Goal: Information Seeking & Learning: Understand process/instructions

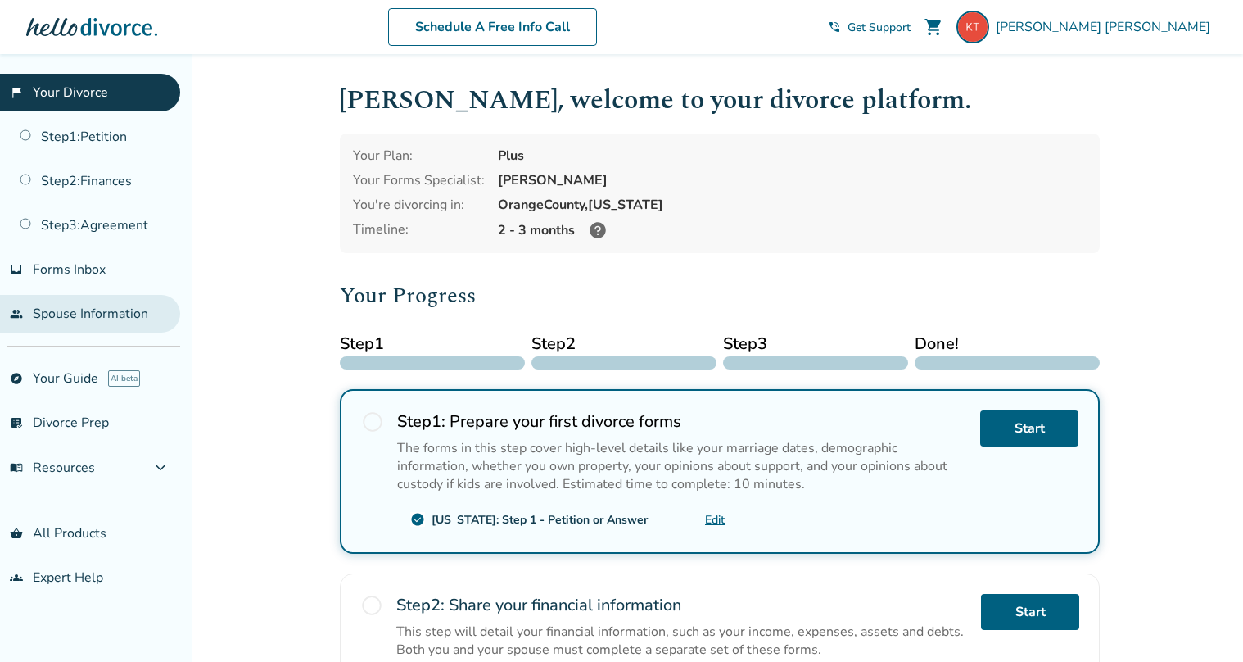
click at [75, 311] on link "people Spouse Information" at bounding box center [90, 314] width 180 height 38
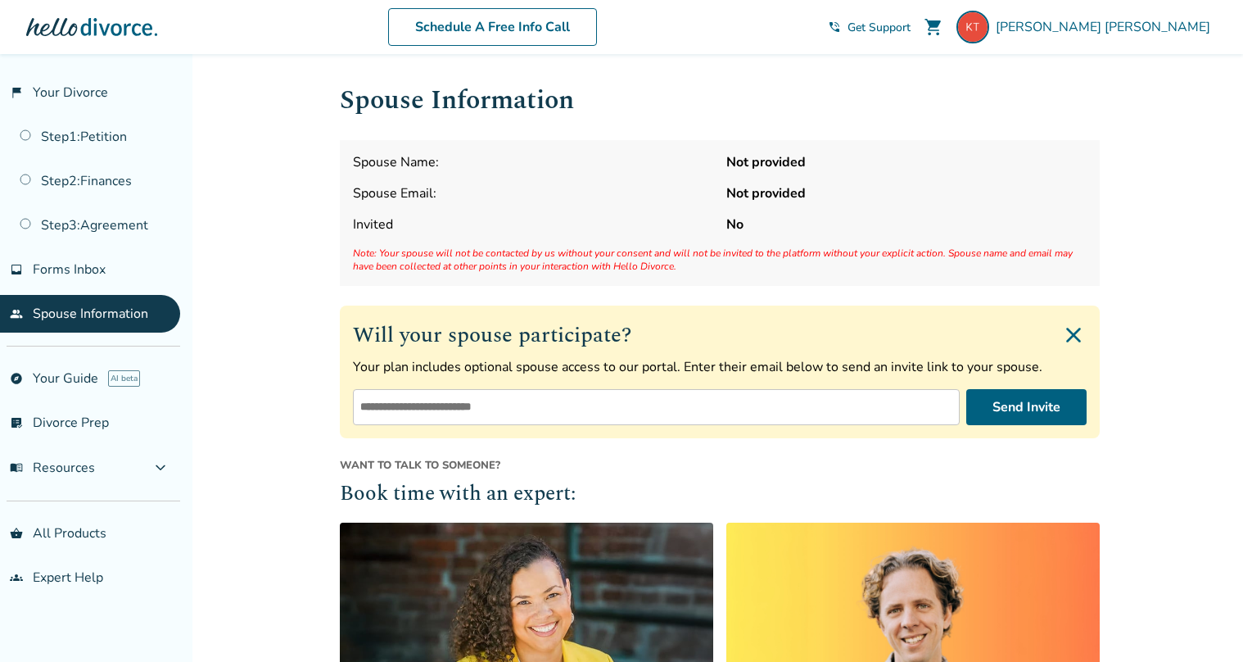
click at [482, 394] on input "email" at bounding box center [656, 407] width 607 height 36
click at [328, 355] on div "Spouse Information Spouse Name: Not provided Spouse Email: Not provided Invited…" at bounding box center [720, 488] width 786 height 869
click at [96, 91] on link "flag_2 Your Divorce" at bounding box center [90, 93] width 180 height 38
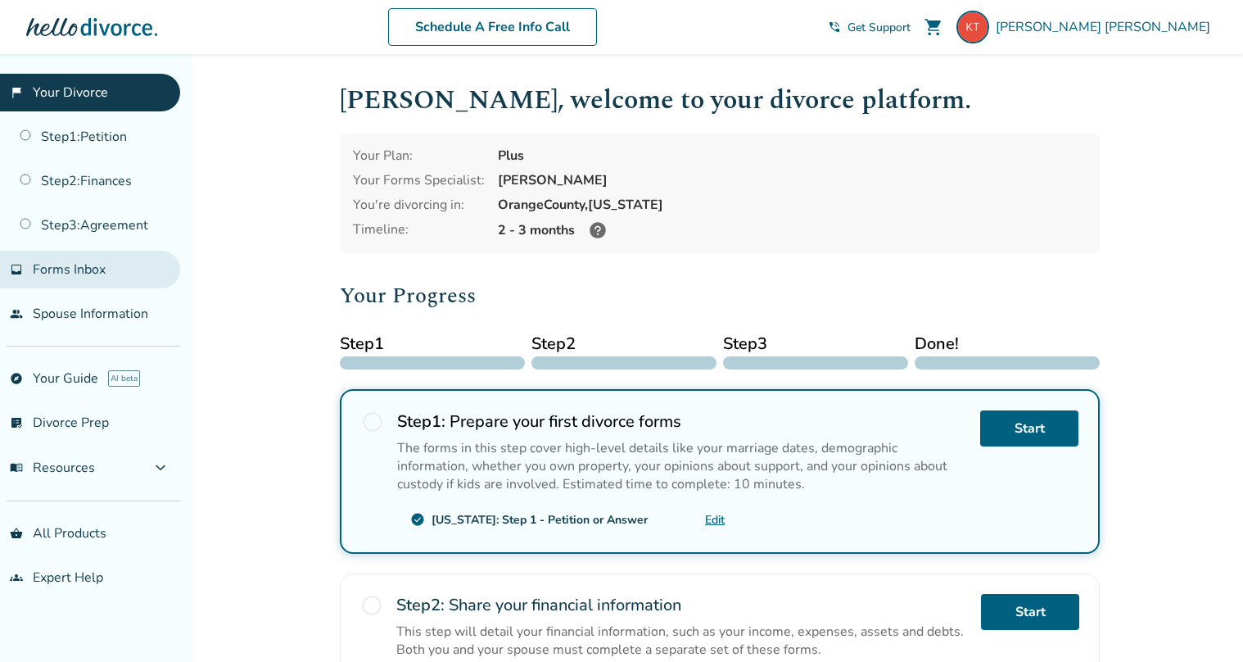
click at [115, 271] on link "inbox Forms Inbox" at bounding box center [90, 270] width 180 height 38
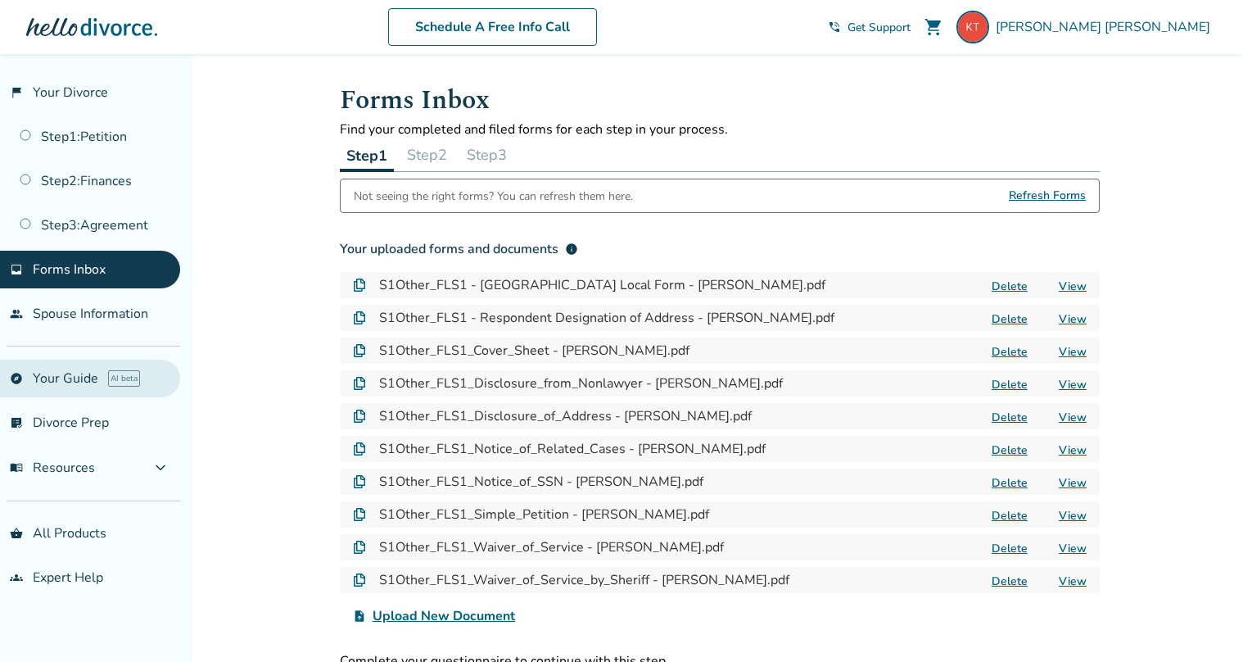
click at [88, 376] on link "explore Your Guide AI beta" at bounding box center [90, 379] width 180 height 38
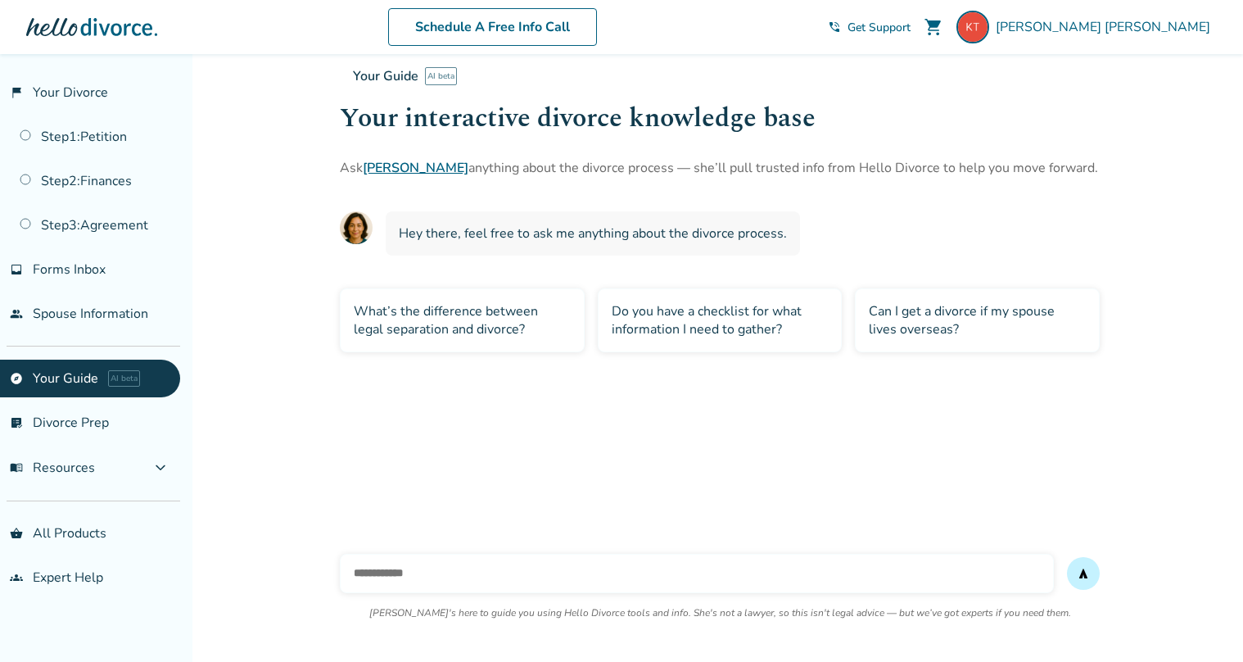
click at [621, 320] on div "Do you have a checklist for what information I need to gather?" at bounding box center [720, 320] width 245 height 64
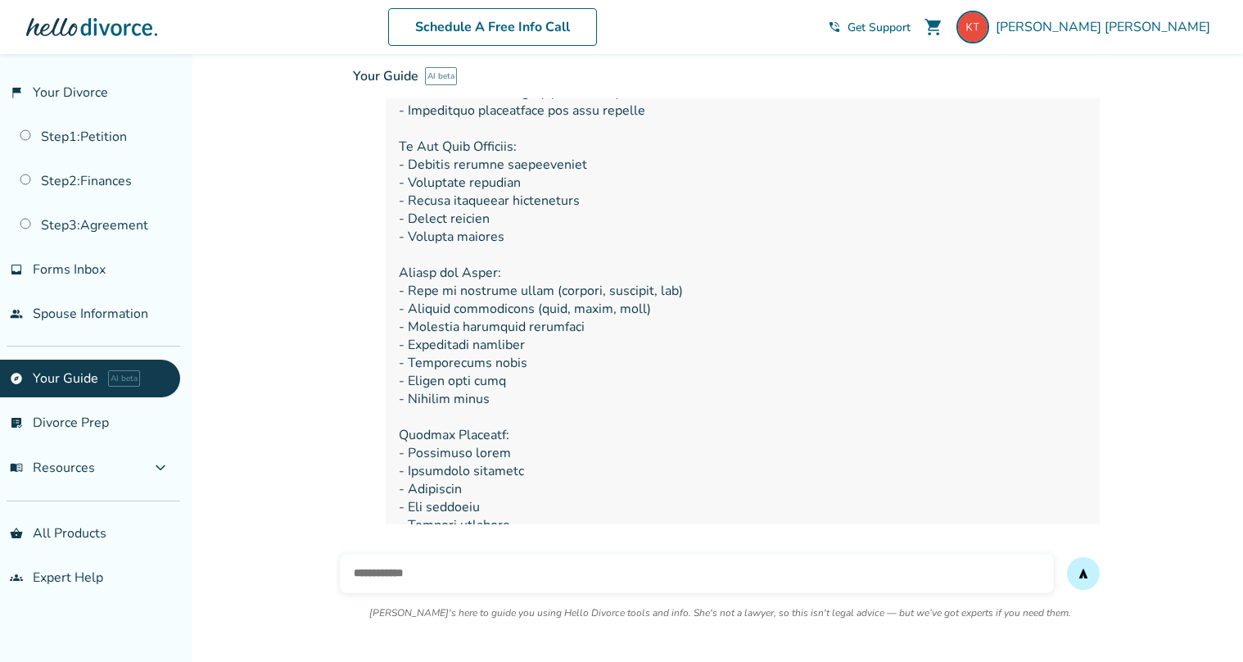
scroll to position [659, 0]
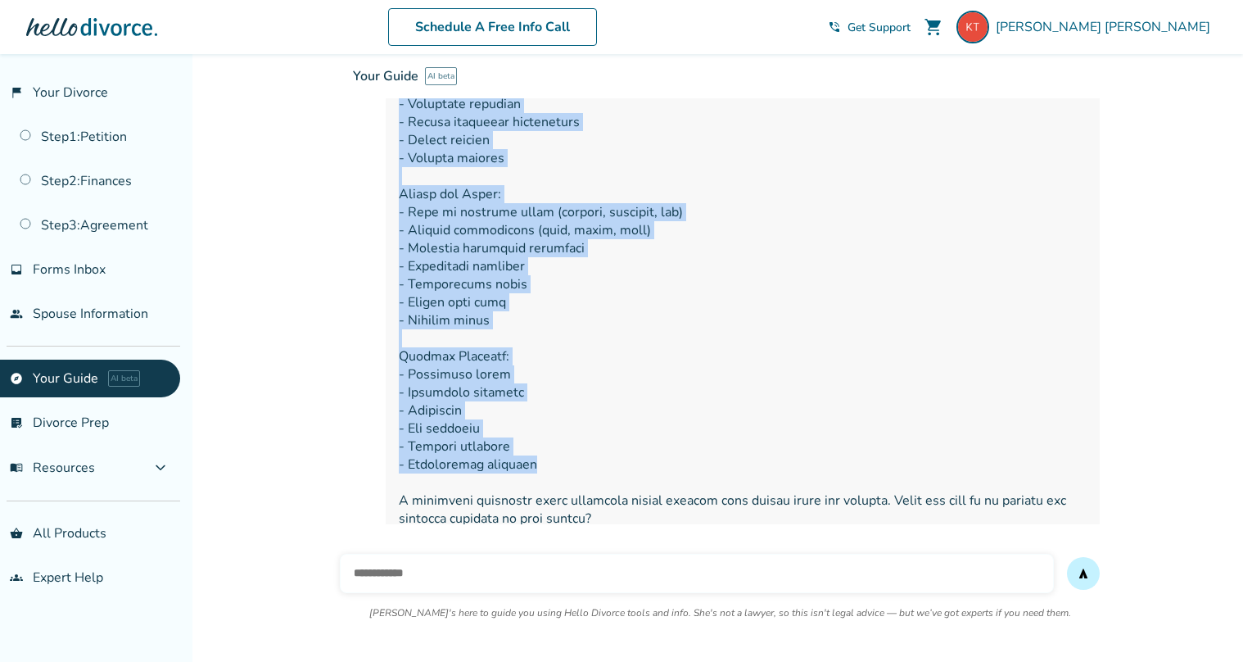
drag, startPoint x: 547, startPoint y: 441, endPoint x: 410, endPoint y: 138, distance: 332.1
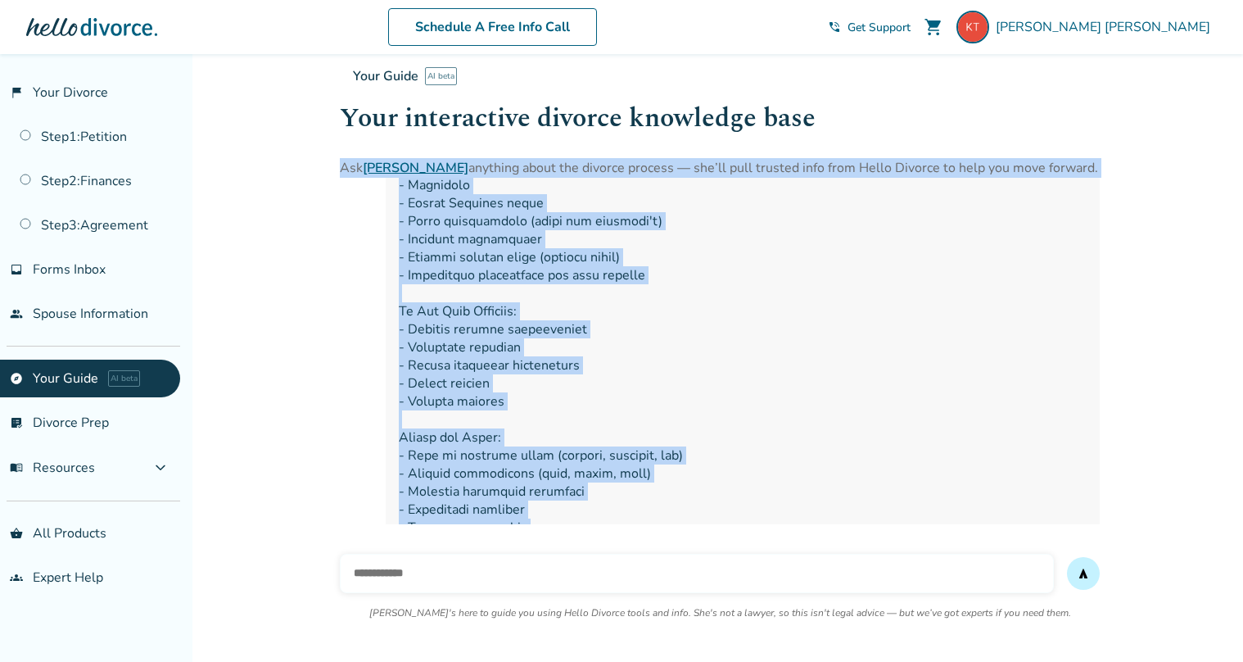
scroll to position [365, 0]
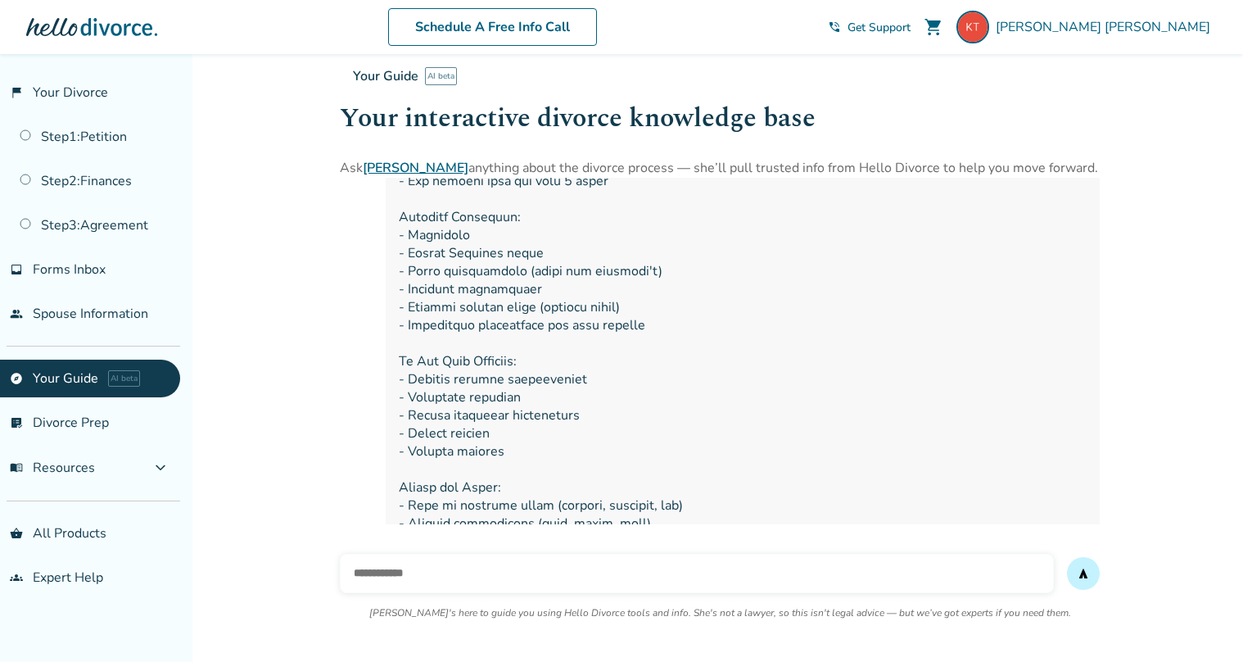
click at [446, 212] on span at bounding box center [743, 397] width 688 height 847
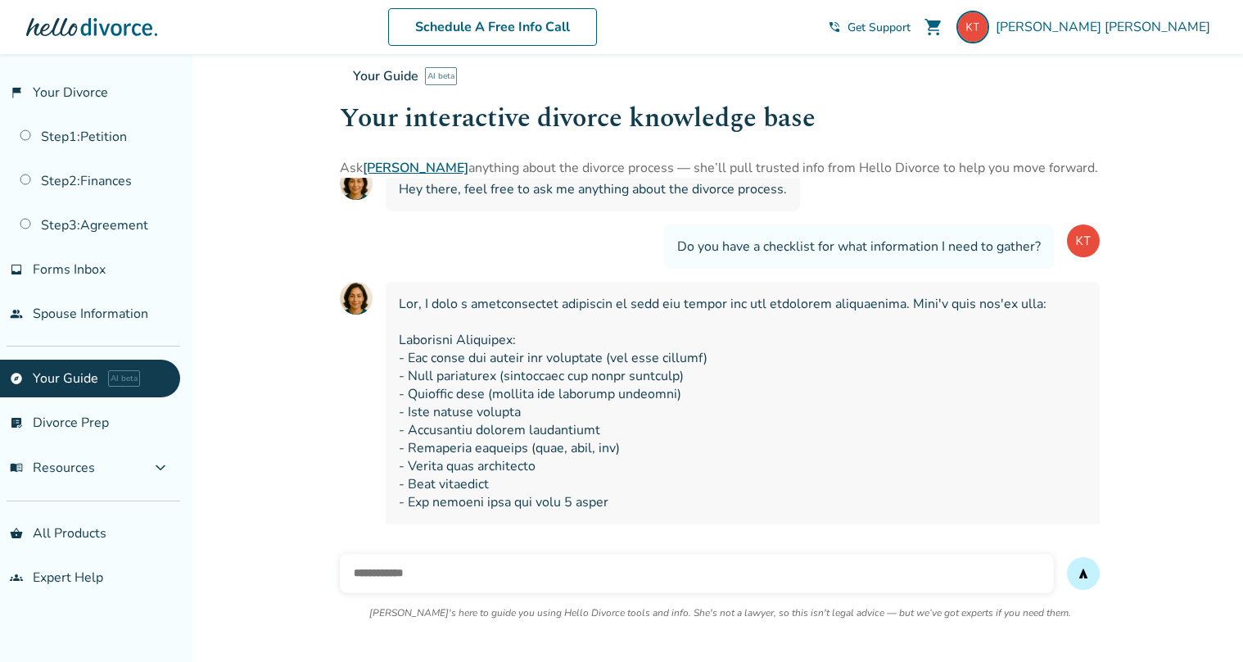
scroll to position [50, 0]
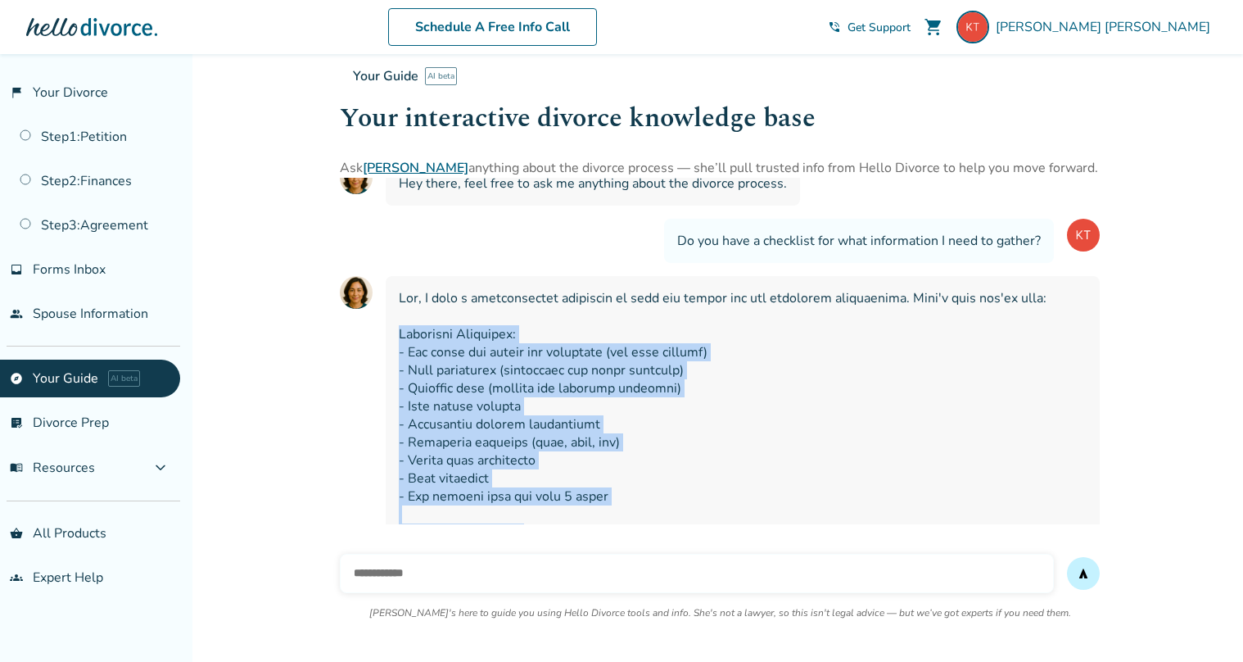
drag, startPoint x: 399, startPoint y: 330, endPoint x: 626, endPoint y: 587, distance: 343.0
click at [626, 587] on div "Your Guide AI beta Your interactive divorce knowledge base Ask [PERSON_NAME] an…" at bounding box center [720, 590] width 760 height 1120
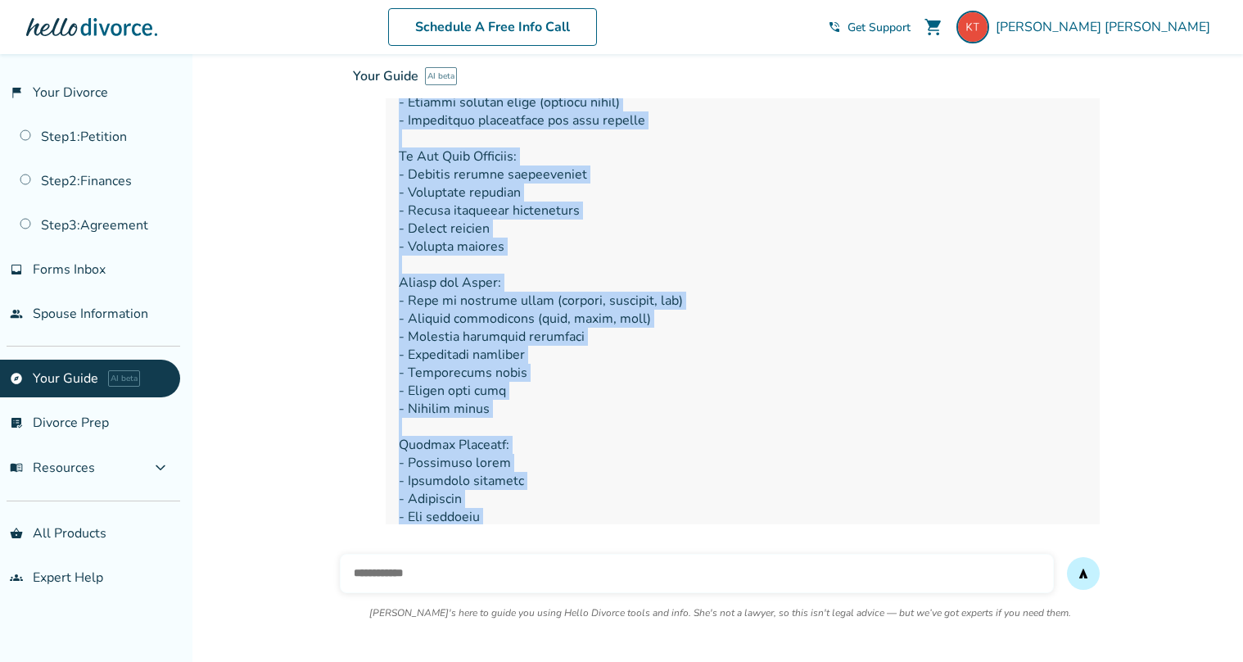
scroll to position [659, 0]
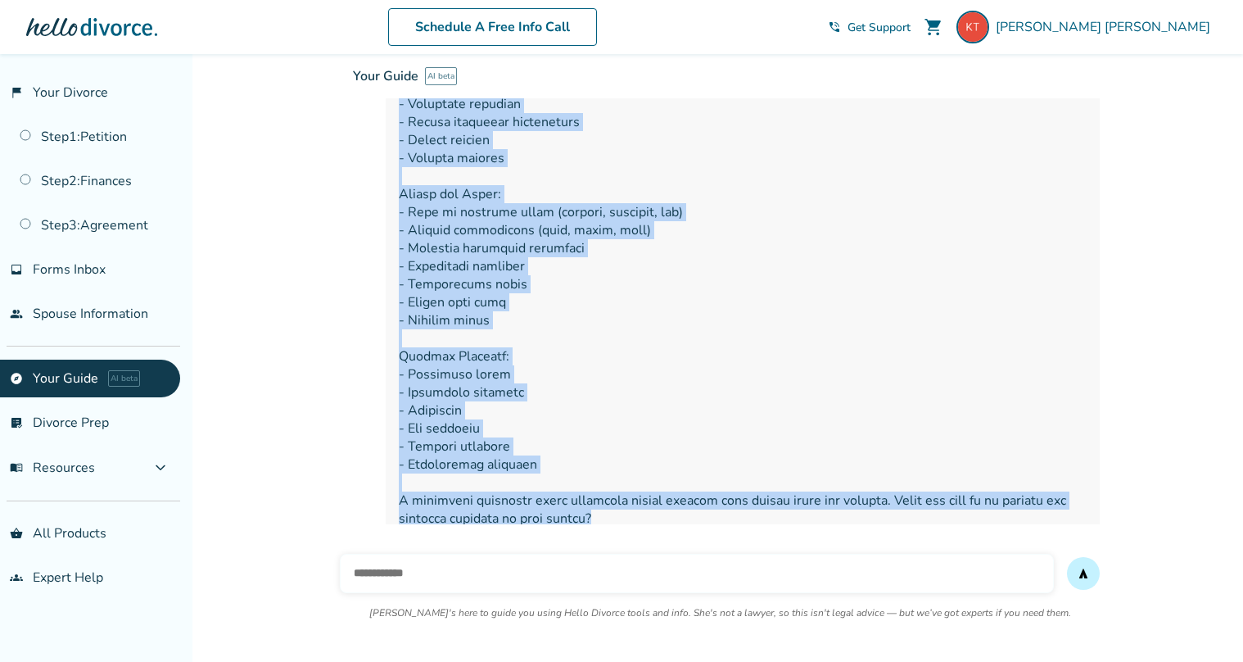
copy span "Financial Documents: - Pay stubs and income tax documents (for both spouses) - …"
click at [84, 295] on link "people Spouse Information" at bounding box center [90, 314] width 180 height 38
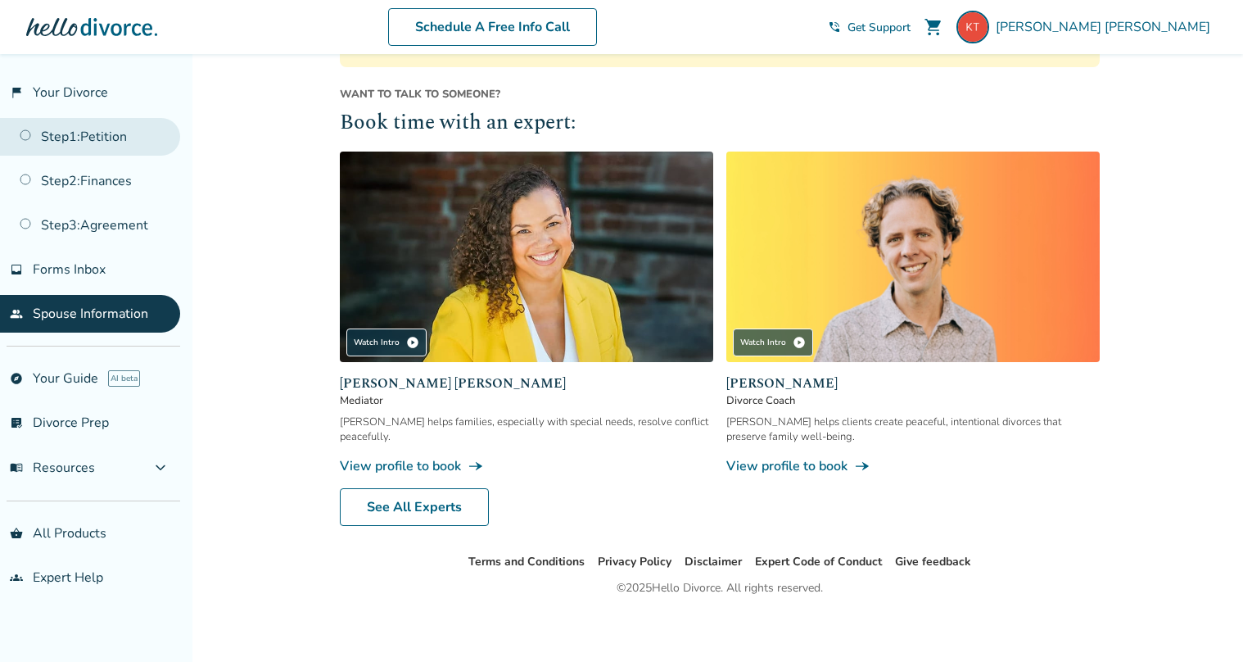
click at [110, 138] on link "Step 1 : Petition" at bounding box center [90, 137] width 180 height 38
